Goal: Contribute content

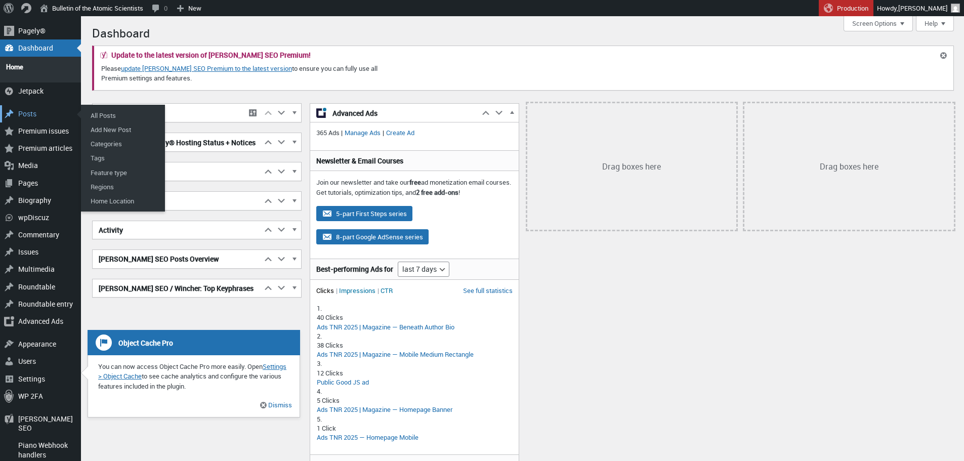
click at [22, 110] on div "Posts" at bounding box center [40, 113] width 81 height 17
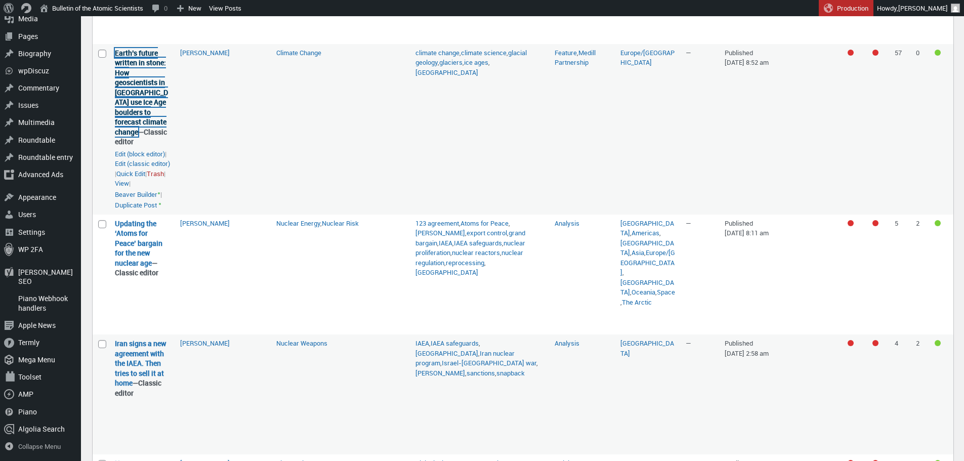
scroll to position [351, 0]
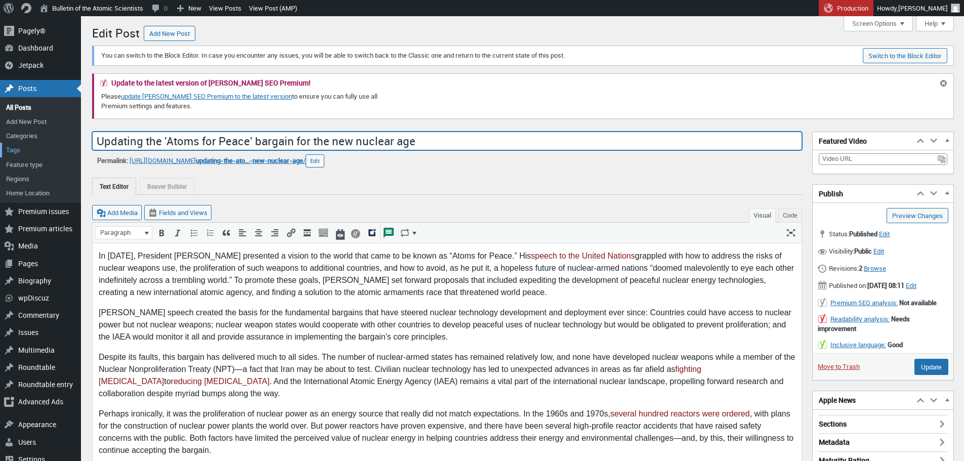
drag, startPoint x: 434, startPoint y: 147, endPoint x: 70, endPoint y: 149, distance: 363.9
